Goal: Transaction & Acquisition: Download file/media

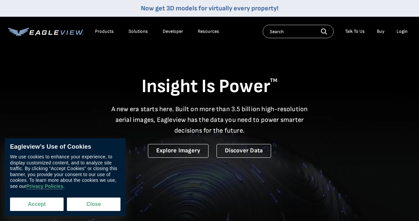
click at [43, 204] on button "Accept" at bounding box center [37, 203] width 54 height 13
checkbox input "true"
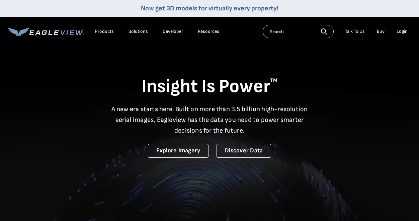
click at [400, 31] on div "Login" at bounding box center [402, 31] width 11 height 6
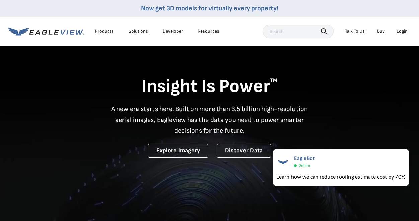
click at [403, 31] on div "Login" at bounding box center [402, 31] width 11 height 6
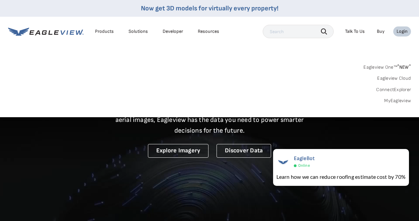
click at [395, 99] on link "MyEagleview" at bounding box center [397, 101] width 27 height 6
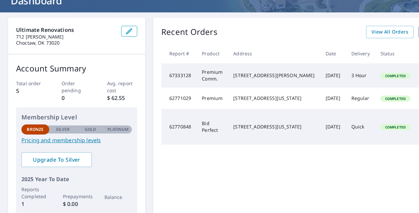
scroll to position [47, 0]
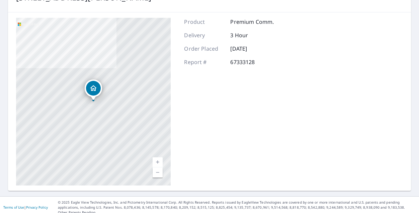
scroll to position [55, 0]
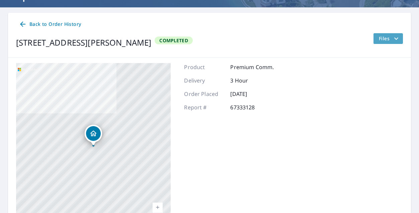
click at [389, 37] on span "Files" at bounding box center [389, 38] width 21 height 8
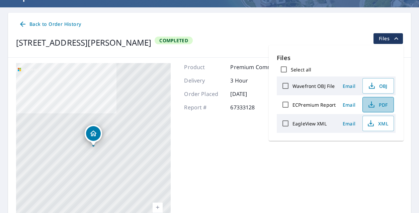
click at [375, 103] on icon "button" at bounding box center [372, 104] width 8 height 8
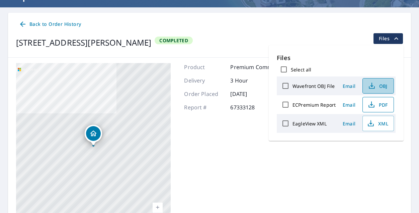
click at [378, 86] on span "OBJ" at bounding box center [377, 86] width 21 height 8
click at [374, 124] on icon "button" at bounding box center [371, 123] width 8 height 8
